Goal: Browse casually

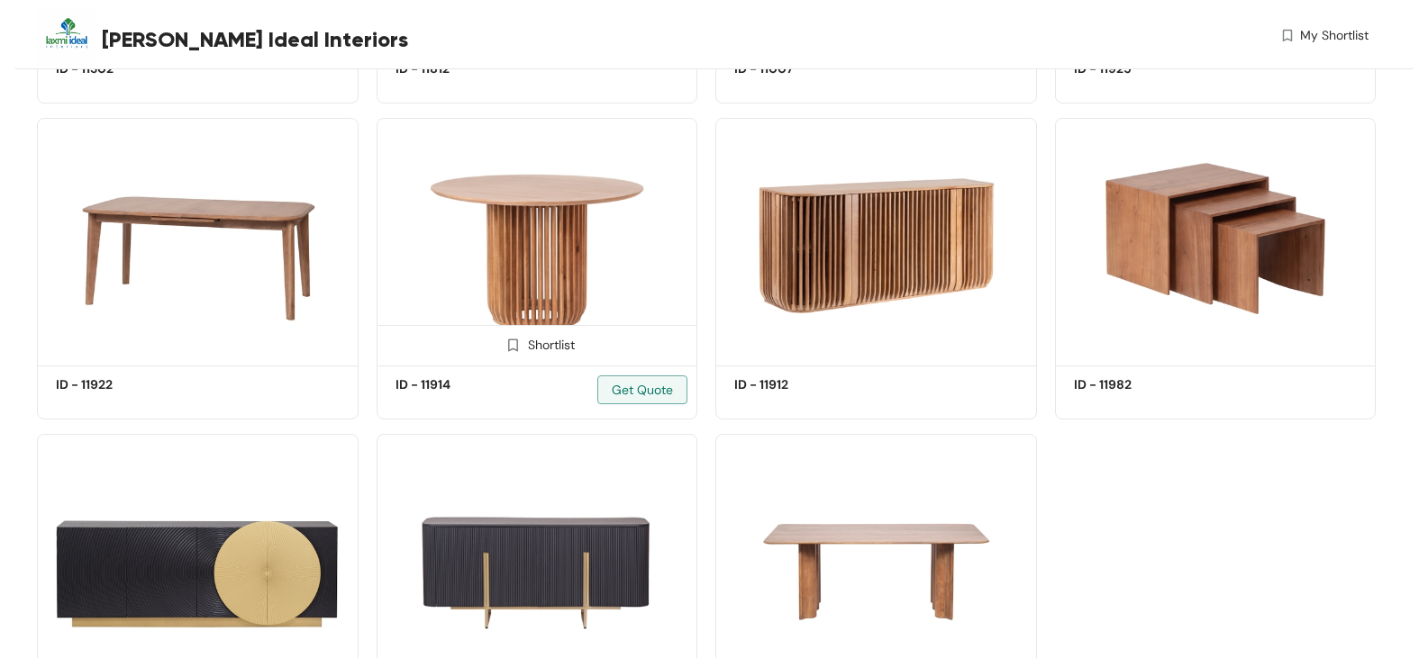
scroll to position [3374, 0]
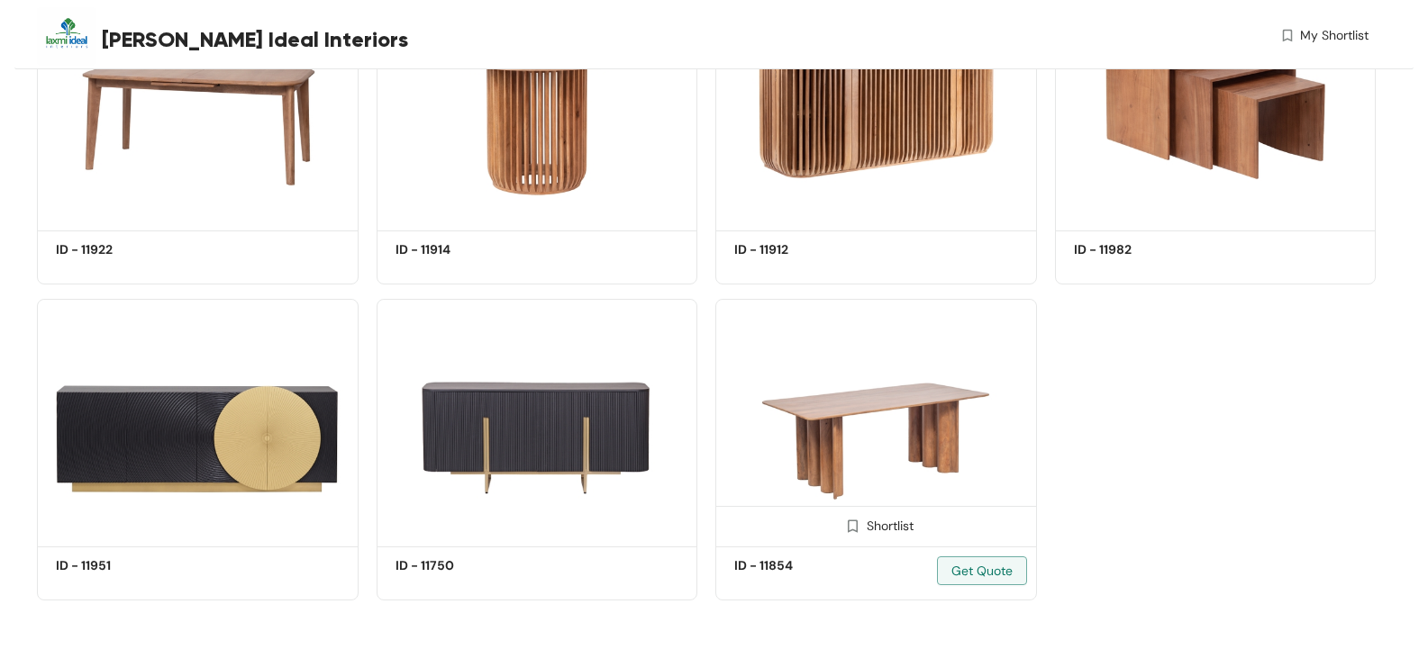
click at [839, 392] on img at bounding box center [876, 420] width 322 height 242
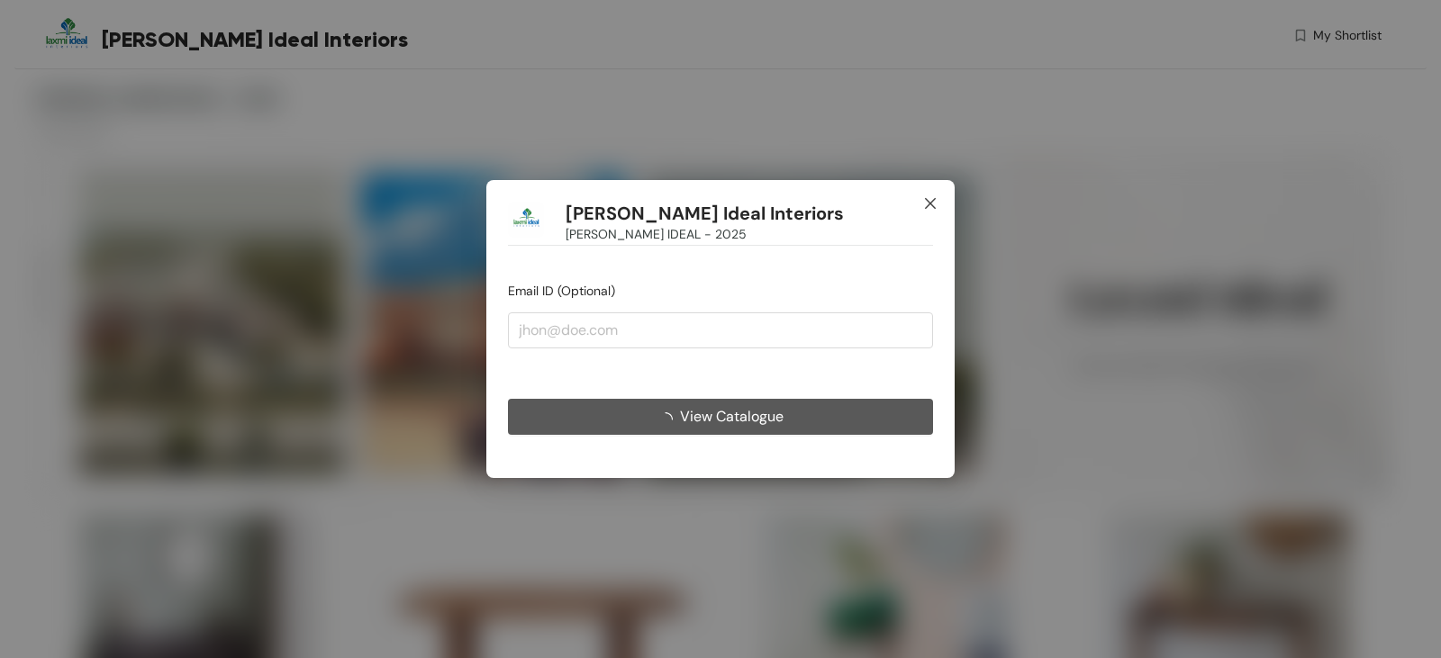
drag, startPoint x: 921, startPoint y: 206, endPoint x: 932, endPoint y: 203, distance: 11.4
click at [924, 204] on span "Close" at bounding box center [930, 204] width 49 height 49
